Goal: Check status: Check status

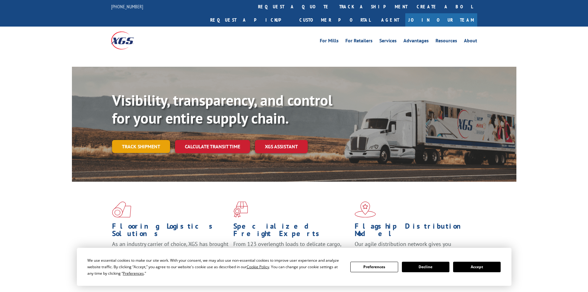
click at [146, 140] on link "Track shipment" at bounding box center [141, 146] width 58 height 13
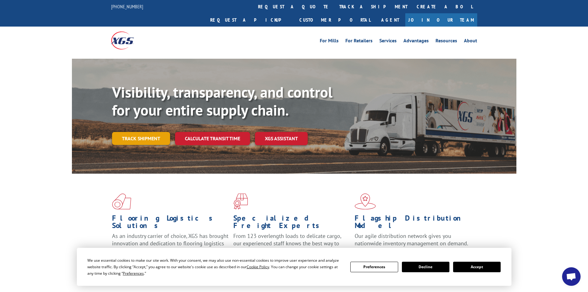
click at [138, 132] on link "Track shipment" at bounding box center [141, 138] width 58 height 13
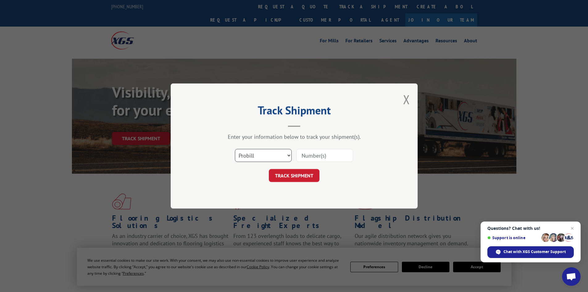
click at [281, 156] on select "Select category... Probill BOL PO" at bounding box center [263, 155] width 57 height 13
select select "bol"
click at [235, 149] on select "Select category... Probill BOL PO" at bounding box center [263, 155] width 57 height 13
paste input "5266582."
type input "5266582"
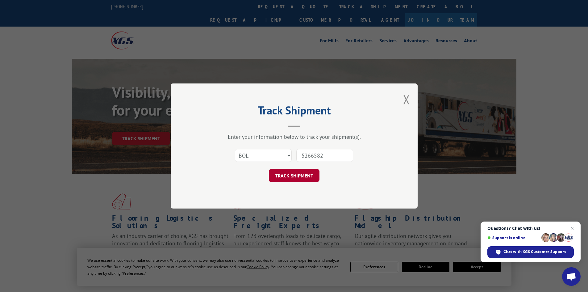
click at [302, 176] on button "TRACK SHIPMENT" at bounding box center [294, 175] width 51 height 13
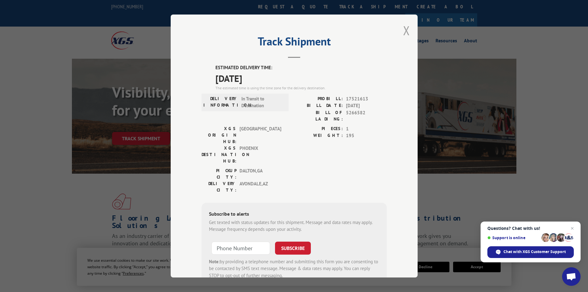
click at [405, 31] on button "Close modal" at bounding box center [406, 30] width 7 height 16
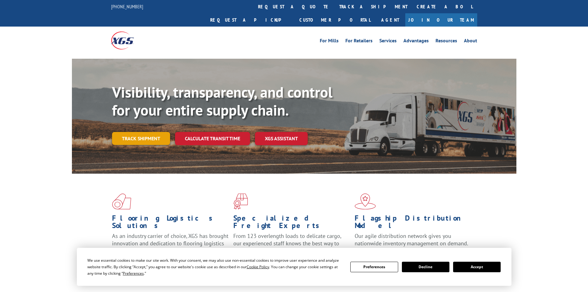
click at [148, 132] on link "Track shipment" at bounding box center [141, 138] width 58 height 13
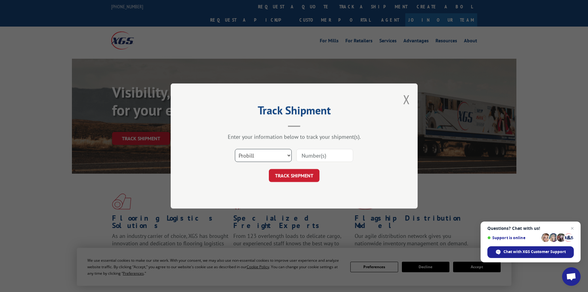
click at [280, 156] on select "Select category... Probill BOL PO" at bounding box center [263, 155] width 57 height 13
select select "bol"
click at [235, 149] on select "Select category... Probill BOL PO" at bounding box center [263, 155] width 57 height 13
paste input "330828803"
type input "330828803"
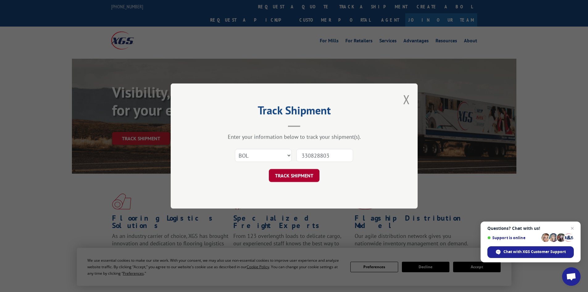
click at [296, 178] on button "TRACK SHIPMENT" at bounding box center [294, 175] width 51 height 13
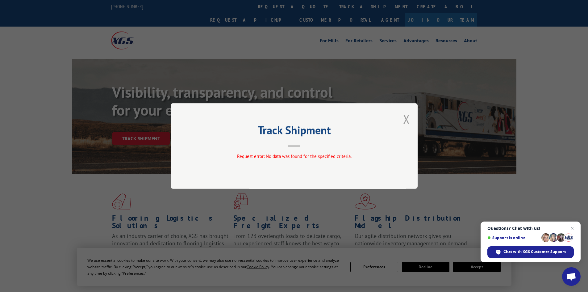
click at [408, 117] on button "Close modal" at bounding box center [406, 119] width 7 height 16
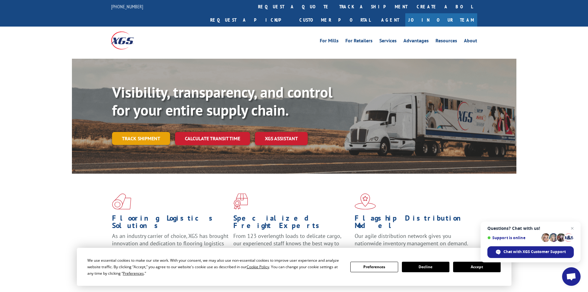
click at [131, 132] on link "Track shipment" at bounding box center [141, 138] width 58 height 13
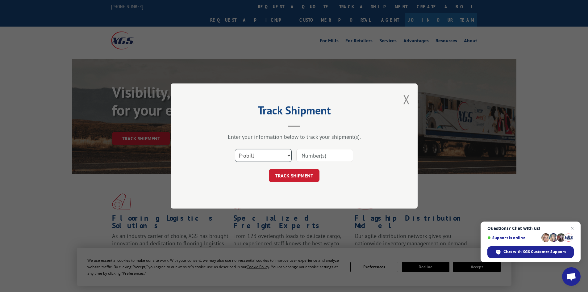
click at [284, 156] on select "Select category... Probill BOL PO" at bounding box center [263, 155] width 57 height 13
select select "bol"
click at [235, 149] on select "Select category... Probill BOL PO" at bounding box center [263, 155] width 57 height 13
paste input "455057"
type input "455057"
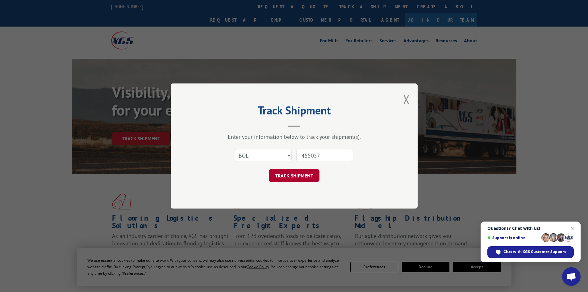
click at [295, 176] on button "TRACK SHIPMENT" at bounding box center [294, 175] width 51 height 13
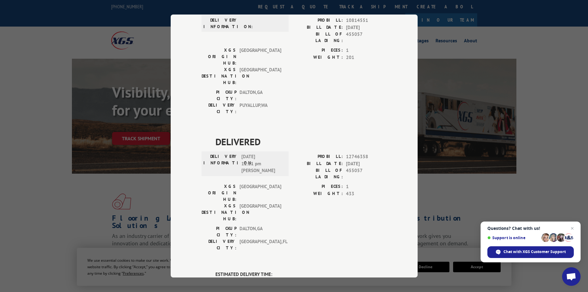
scroll to position [191, 0]
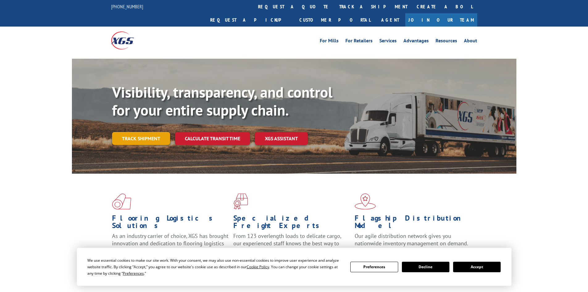
click at [134, 132] on link "Track shipment" at bounding box center [141, 138] width 58 height 13
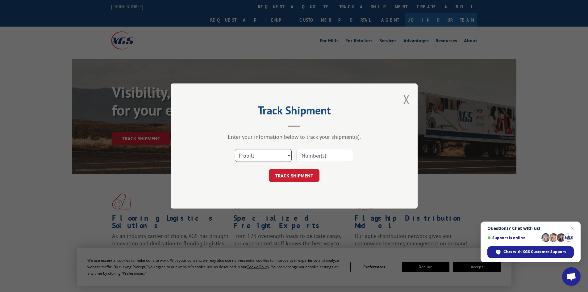
click at [268, 157] on select "Select category... Probill BOL PO" at bounding box center [263, 155] width 57 height 13
select select "bol"
click at [235, 149] on select "Select category... Probill BOL PO" at bounding box center [263, 155] width 57 height 13
paste input "6327994"
type input "6327994"
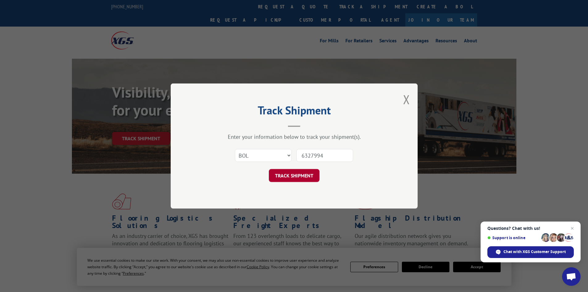
click at [289, 176] on button "TRACK SHIPMENT" at bounding box center [294, 175] width 51 height 13
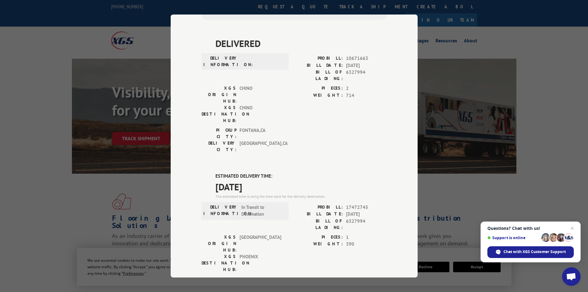
scroll to position [180, 0]
